Goal: Task Accomplishment & Management: Use online tool/utility

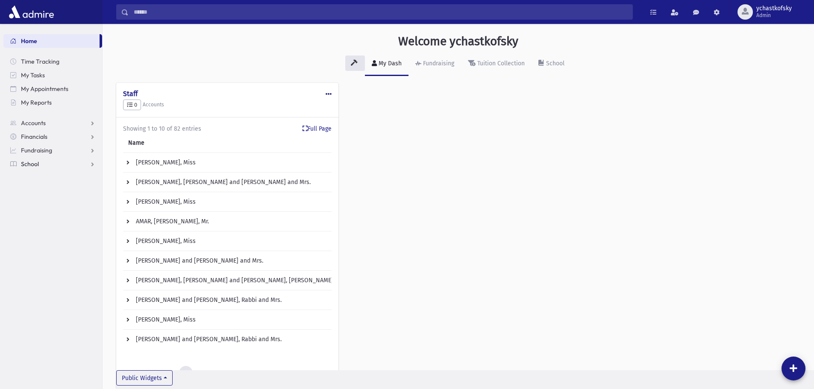
drag, startPoint x: 12, startPoint y: 162, endPoint x: 25, endPoint y: 177, distance: 20.6
click at [11, 162] on span at bounding box center [13, 164] width 6 height 8
click at [26, 150] on span "Fundraising" at bounding box center [36, 151] width 31 height 8
click at [32, 205] on span "Events" at bounding box center [35, 205] width 18 height 8
click at [44, 245] on span "Check In" at bounding box center [43, 246] width 23 height 8
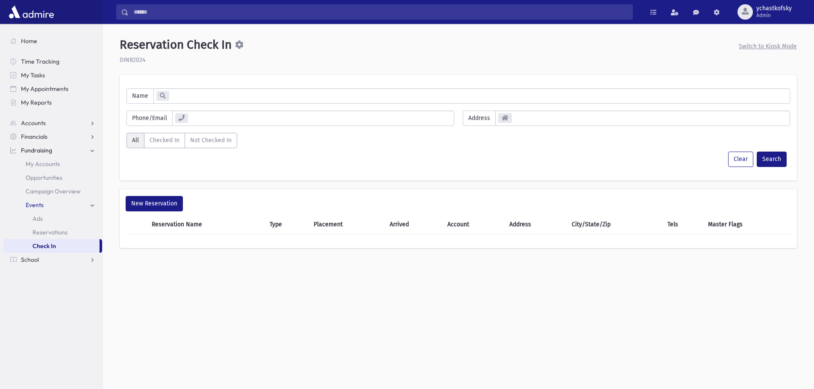
click at [196, 94] on input "text" at bounding box center [479, 95] width 621 height 15
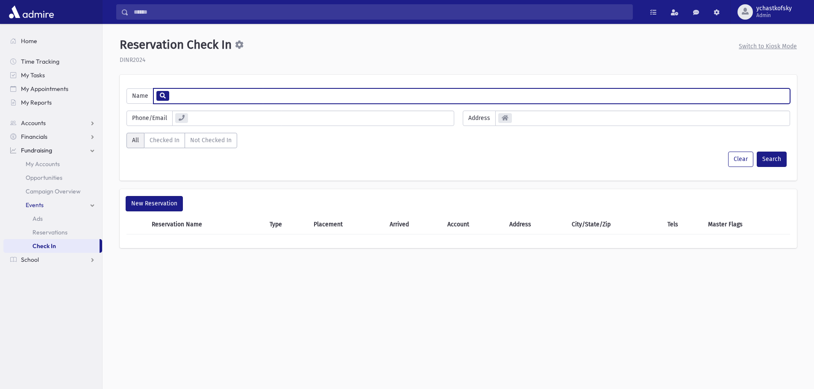
click at [140, 59] on div "DINR2024" at bounding box center [458, 60] width 677 height 9
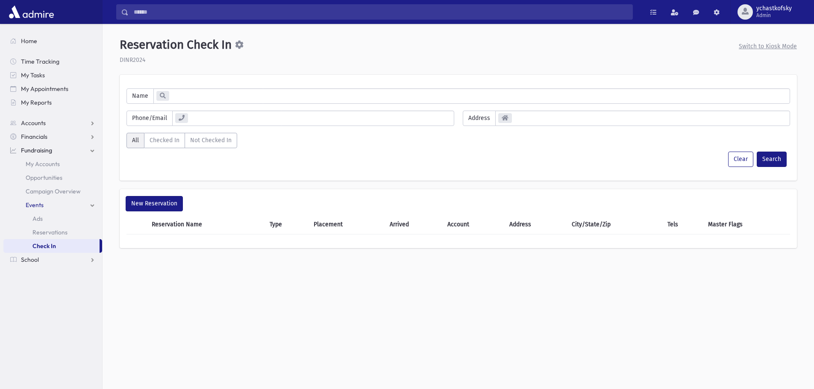
click at [241, 44] on icon at bounding box center [239, 45] width 9 height 9
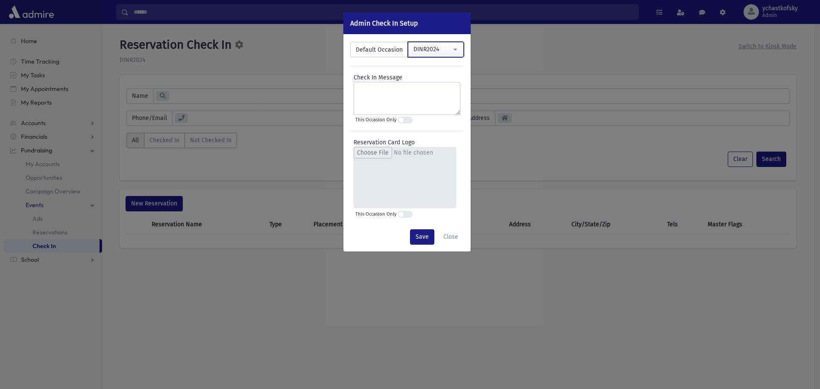
click at [444, 52] on div "DINR2024" at bounding box center [433, 49] width 38 height 9
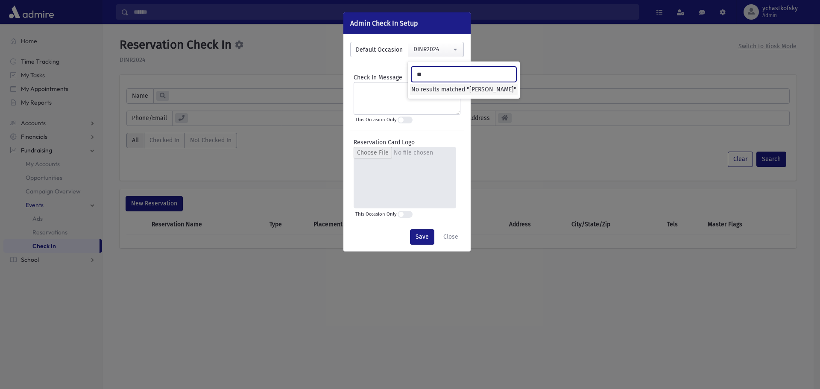
type input "*"
type input "****"
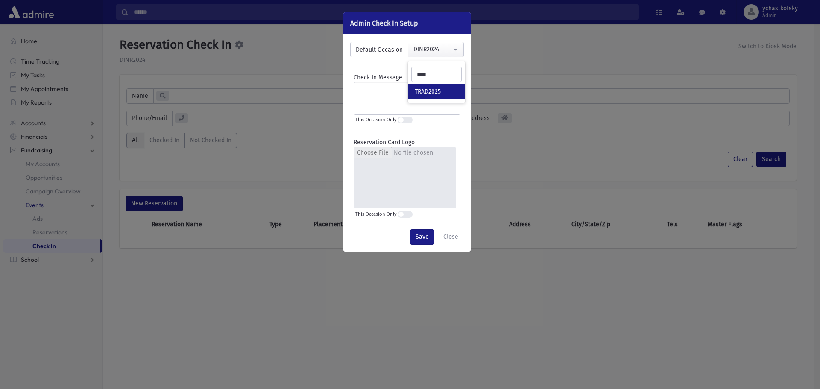
drag, startPoint x: 429, startPoint y: 91, endPoint x: 433, endPoint y: 123, distance: 32.3
click at [429, 91] on span "TRAD2025" at bounding box center [428, 92] width 26 height 9
select select "****"
click at [423, 238] on button "Save" at bounding box center [422, 236] width 24 height 15
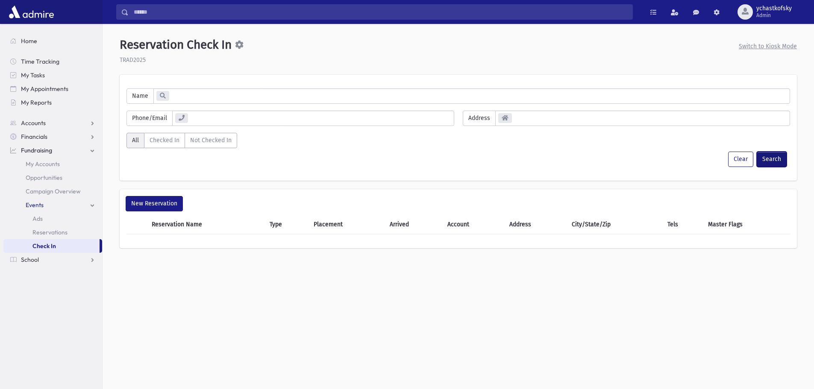
click at [772, 156] on button "Search" at bounding box center [772, 159] width 30 height 15
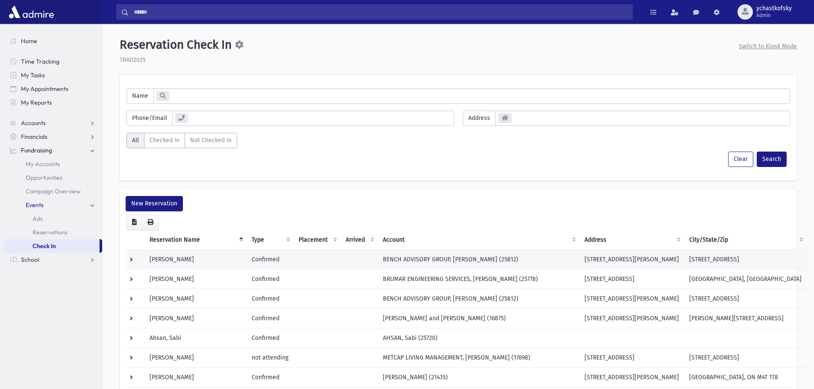
click at [129, 258] on td at bounding box center [135, 260] width 18 height 20
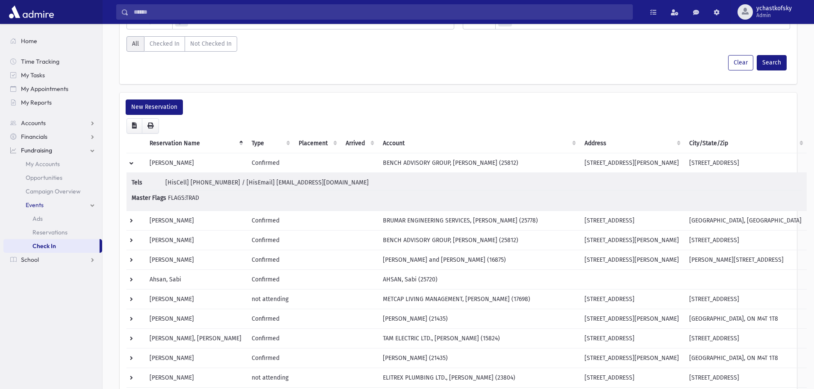
scroll to position [128, 0]
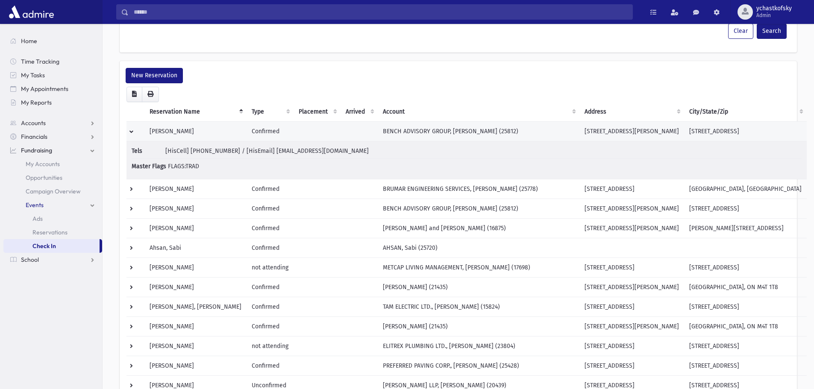
click at [181, 127] on td "[PERSON_NAME]" at bounding box center [195, 131] width 102 height 20
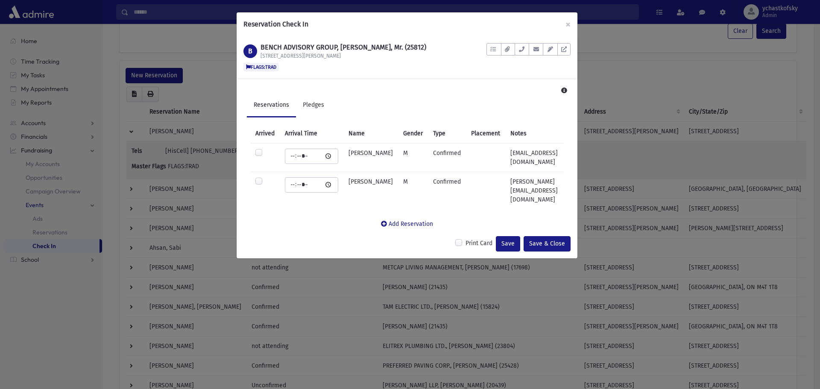
click at [259, 154] on label at bounding box center [259, 153] width 9 height 9
click at [569, 25] on button "×" at bounding box center [568, 24] width 19 height 24
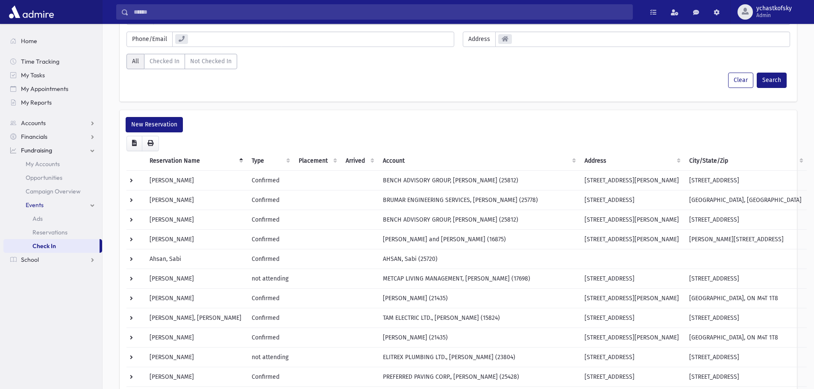
scroll to position [0, 0]
